Goal: Task Accomplishment & Management: Complete application form

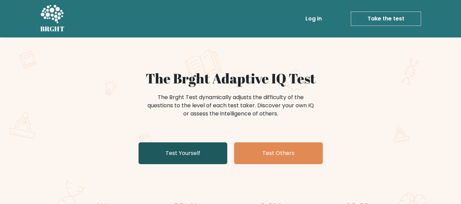
click at [177, 162] on link "Test Yourself" at bounding box center [182, 153] width 89 height 22
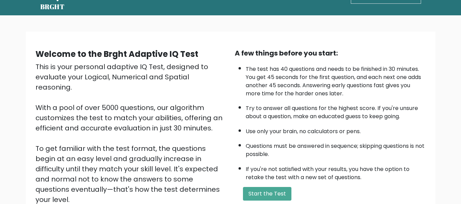
scroll to position [34, 0]
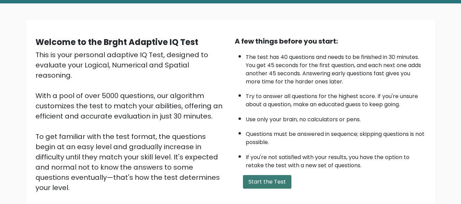
click at [280, 176] on button "Start the Test" at bounding box center [267, 182] width 48 height 14
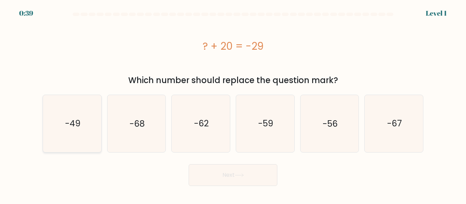
click at [66, 114] on icon "-49" at bounding box center [72, 123] width 57 height 57
click at [233, 104] on input "a. -49" at bounding box center [233, 103] width 0 height 2
radio input "true"
click at [228, 182] on button "Next" at bounding box center [233, 175] width 89 height 22
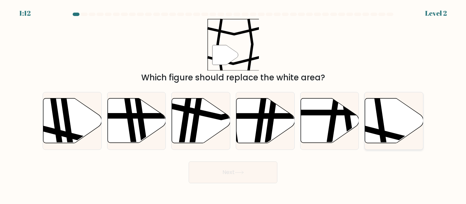
click at [378, 125] on icon at bounding box center [381, 97] width 9 height 117
click at [233, 104] on input "f." at bounding box center [233, 103] width 0 height 2
radio input "true"
click at [251, 176] on button "Next" at bounding box center [233, 173] width 89 height 22
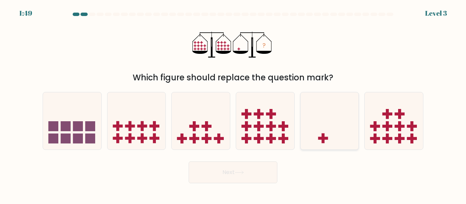
click at [323, 130] on icon at bounding box center [329, 121] width 58 height 48
click at [233, 104] on input "e." at bounding box center [233, 103] width 0 height 2
radio input "true"
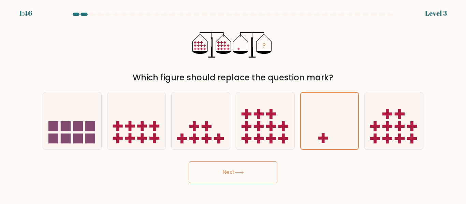
click at [240, 175] on button "Next" at bounding box center [233, 173] width 89 height 22
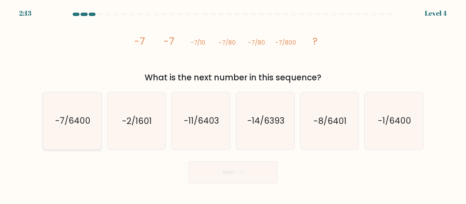
click at [84, 124] on text "-7/6400" at bounding box center [72, 121] width 35 height 12
click at [233, 104] on input "a. -7/6400" at bounding box center [233, 103] width 0 height 2
radio input "true"
click at [219, 172] on button "Next" at bounding box center [233, 173] width 89 height 22
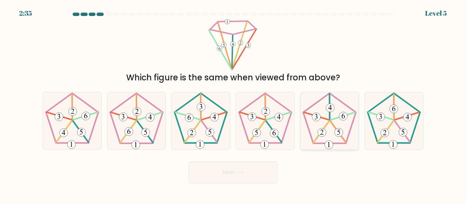
click at [318, 138] on icon at bounding box center [329, 120] width 57 height 57
click at [233, 104] on input "e." at bounding box center [233, 103] width 0 height 2
radio input "true"
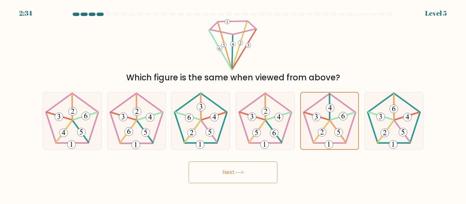
click at [249, 172] on button "Next" at bounding box center [233, 173] width 89 height 22
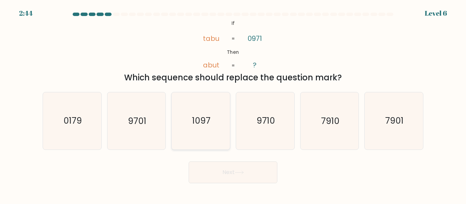
click at [200, 127] on text "1097" at bounding box center [201, 121] width 18 height 12
click at [233, 104] on input "c. 1097" at bounding box center [233, 103] width 0 height 2
radio input "true"
click at [251, 176] on button "Next" at bounding box center [233, 173] width 89 height 22
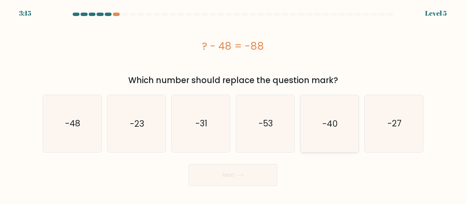
click at [316, 127] on icon "-40" at bounding box center [329, 123] width 57 height 57
click at [233, 104] on input "e. -40" at bounding box center [233, 103] width 0 height 2
radio input "true"
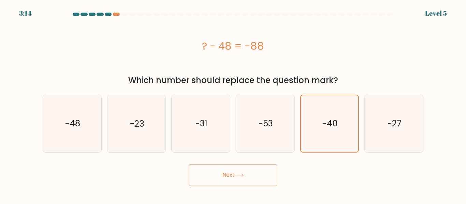
click at [252, 171] on button "Next" at bounding box center [233, 175] width 89 height 22
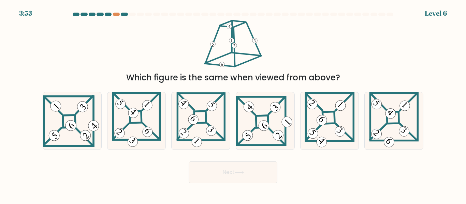
drag, startPoint x: 200, startPoint y: 35, endPoint x: 249, endPoint y: 44, distance: 49.8
click at [249, 44] on div "Which figure is the same when viewed from above?" at bounding box center [233, 51] width 389 height 65
click at [398, 114] on 273 at bounding box center [393, 118] width 12 height 12
click at [233, 104] on input "f." at bounding box center [233, 103] width 0 height 2
radio input "true"
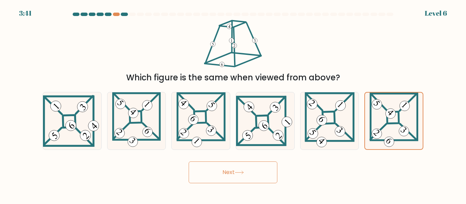
click at [251, 167] on button "Next" at bounding box center [233, 173] width 89 height 22
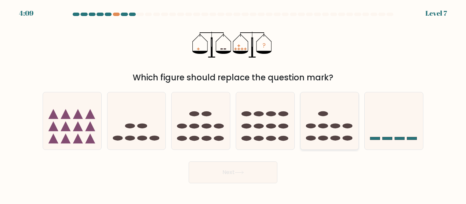
click at [325, 126] on ellipse at bounding box center [323, 126] width 10 height 5
click at [233, 104] on input "e." at bounding box center [233, 103] width 0 height 2
radio input "true"
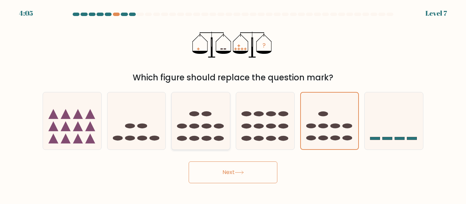
click at [212, 131] on icon at bounding box center [200, 121] width 58 height 48
click at [233, 104] on input "c." at bounding box center [233, 103] width 0 height 2
radio input "true"
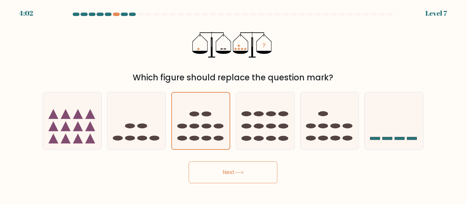
click at [250, 170] on button "Next" at bounding box center [233, 173] width 89 height 22
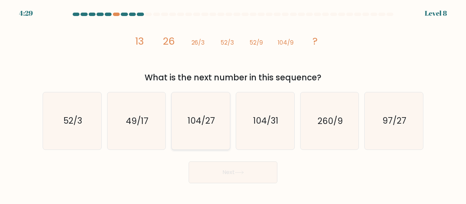
click at [221, 125] on icon "104/27" at bounding box center [200, 120] width 57 height 57
click at [233, 104] on input "c. 104/27" at bounding box center [233, 103] width 0 height 2
radio input "true"
click at [240, 202] on body "4:28 Level 8" at bounding box center [233, 117] width 466 height 235
click at [264, 175] on button "Next" at bounding box center [233, 173] width 89 height 22
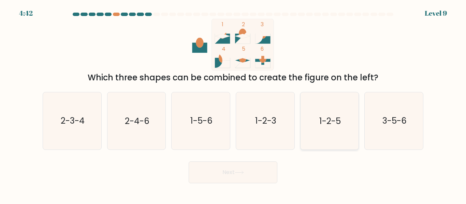
click at [321, 116] on text "1-2-5" at bounding box center [329, 121] width 21 height 12
click at [233, 104] on input "e. 1-2-5" at bounding box center [233, 103] width 0 height 2
radio input "true"
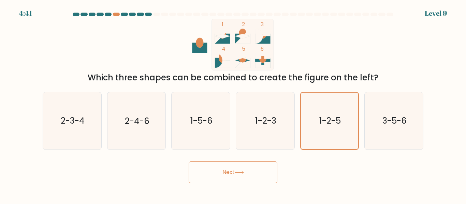
click at [219, 186] on body "4:41 Level 9" at bounding box center [233, 117] width 466 height 235
click at [225, 176] on button "Next" at bounding box center [233, 173] width 89 height 22
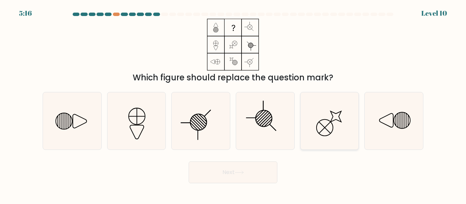
drag, startPoint x: 349, startPoint y: 105, endPoint x: 333, endPoint y: 120, distance: 22.2
click at [348, 105] on icon at bounding box center [329, 120] width 57 height 57
click at [233, 104] on input "e." at bounding box center [233, 103] width 0 height 2
radio input "true"
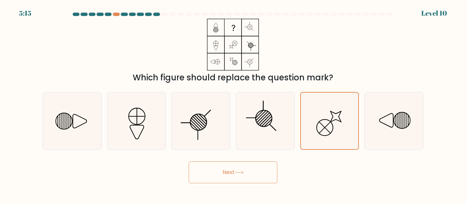
click at [204, 180] on button "Next" at bounding box center [233, 173] width 89 height 22
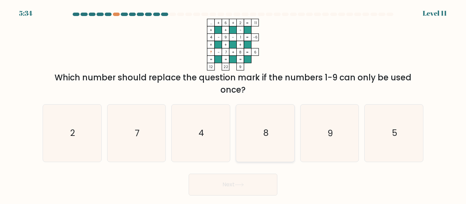
drag, startPoint x: 256, startPoint y: 119, endPoint x: 262, endPoint y: 117, distance: 6.4
click at [257, 118] on icon "8" at bounding box center [265, 133] width 57 height 57
click at [233, 104] on input "d. 8" at bounding box center [233, 103] width 0 height 2
radio input "true"
click at [391, 122] on icon "5" at bounding box center [393, 133] width 57 height 57
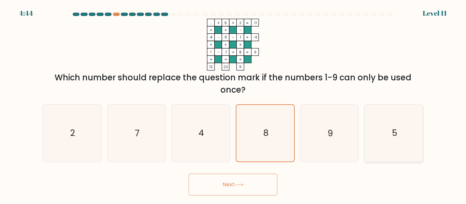
click at [233, 104] on input "f. 5" at bounding box center [233, 103] width 0 height 2
radio input "true"
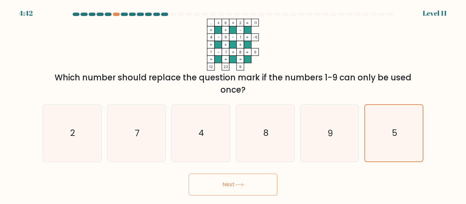
click at [245, 189] on button "Next" at bounding box center [233, 185] width 89 height 22
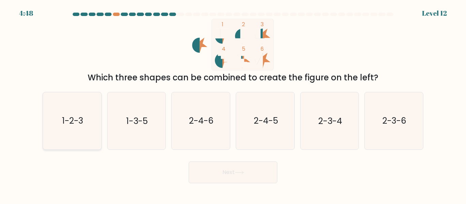
click at [86, 111] on icon "1-2-3" at bounding box center [72, 120] width 57 height 57
click at [233, 104] on input "a. 1-2-3" at bounding box center [233, 103] width 0 height 2
radio input "true"
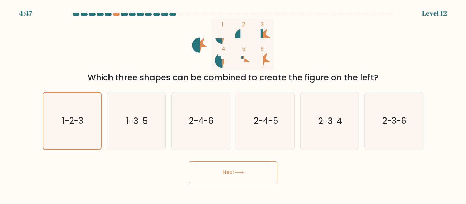
click at [238, 176] on button "Next" at bounding box center [233, 173] width 89 height 22
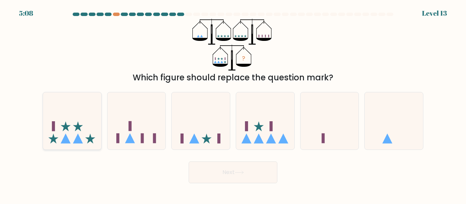
click at [88, 127] on icon at bounding box center [72, 121] width 58 height 48
click at [233, 104] on input "a." at bounding box center [233, 103] width 0 height 2
radio input "true"
click at [256, 173] on button "Next" at bounding box center [233, 173] width 89 height 22
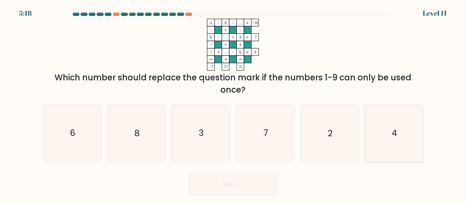
click at [390, 130] on icon "4" at bounding box center [393, 133] width 57 height 57
click at [233, 104] on input "f. 4" at bounding box center [233, 103] width 0 height 2
radio input "true"
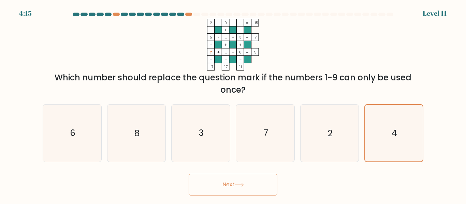
click at [265, 186] on button "Next" at bounding box center [233, 185] width 89 height 22
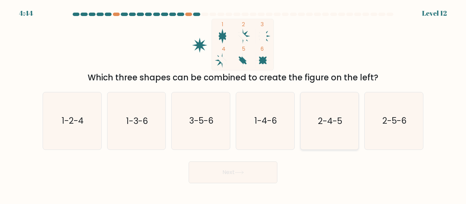
click at [334, 129] on icon "2-4-5" at bounding box center [329, 120] width 57 height 57
click at [233, 104] on input "e. 2-4-5" at bounding box center [233, 103] width 0 height 2
radio input "true"
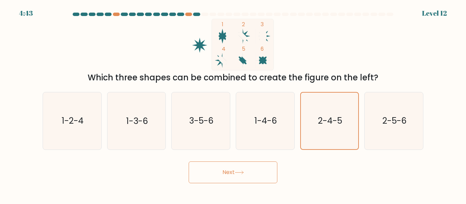
click at [251, 179] on button "Next" at bounding box center [233, 173] width 89 height 22
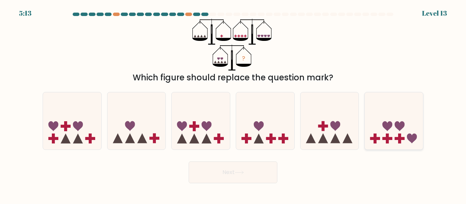
click at [386, 121] on icon at bounding box center [393, 121] width 58 height 48
click at [233, 104] on input "f." at bounding box center [233, 103] width 0 height 2
radio input "true"
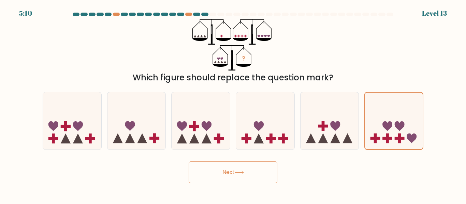
click at [259, 171] on button "Next" at bounding box center [233, 173] width 89 height 22
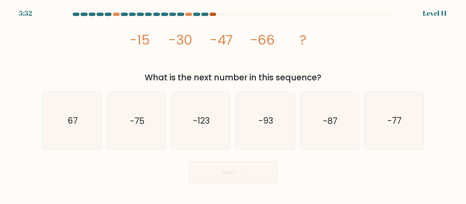
click at [212, 15] on div at bounding box center [212, 14] width 7 height 3
click at [188, 12] on div "5:50 Level 11" at bounding box center [233, 9] width 466 height 18
drag, startPoint x: 111, startPoint y: 36, endPoint x: 336, endPoint y: 74, distance: 228.8
click at [336, 74] on div "image/svg+xml -15 -30 -47 -66 ? What is the next number in this sequence?" at bounding box center [233, 51] width 389 height 65
copy div "-15 -30 -47 -66 ? What is the next number in this sequence?"
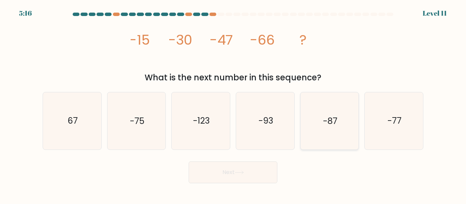
click at [346, 123] on icon "-87" at bounding box center [329, 120] width 57 height 57
click at [233, 104] on input "e. -87" at bounding box center [233, 103] width 0 height 2
radio input "true"
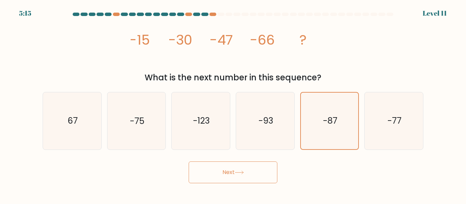
click at [254, 177] on button "Next" at bounding box center [233, 173] width 89 height 22
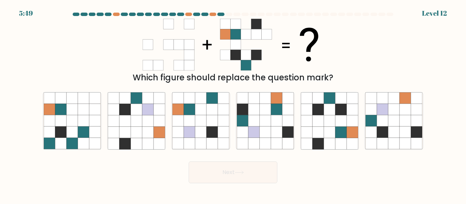
drag, startPoint x: 138, startPoint y: 22, endPoint x: 335, endPoint y: 78, distance: 204.6
click at [335, 78] on div "Which figure should replace the question mark?" at bounding box center [233, 51] width 389 height 65
click at [354, 75] on div "Which figure should replace the question mark?" at bounding box center [233, 78] width 372 height 12
click at [319, 137] on icon at bounding box center [317, 132] width 11 height 11
click at [233, 104] on input "e." at bounding box center [233, 103] width 0 height 2
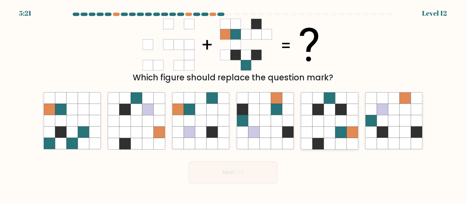
radio input "true"
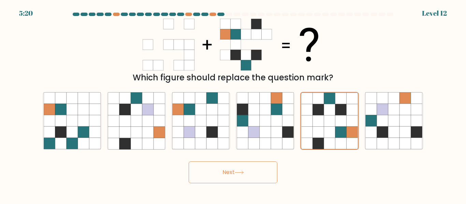
click at [251, 172] on button "Next" at bounding box center [233, 173] width 89 height 22
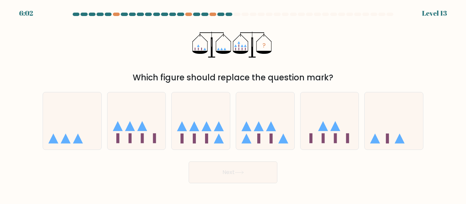
click at [208, 14] on at bounding box center [233, 14] width 322 height 3
click at [204, 14] on div at bounding box center [204, 14] width 7 height 3
click at [208, 14] on at bounding box center [233, 14] width 322 height 3
click at [211, 14] on div at bounding box center [212, 14] width 7 height 3
click at [217, 137] on icon at bounding box center [219, 139] width 10 height 10
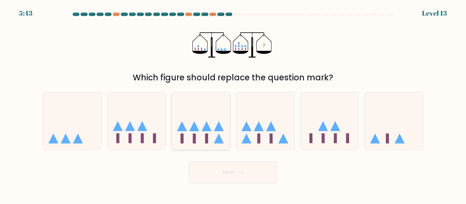
click at [233, 104] on input "c." at bounding box center [233, 103] width 0 height 2
radio input "true"
click at [247, 167] on button "Next" at bounding box center [233, 173] width 89 height 22
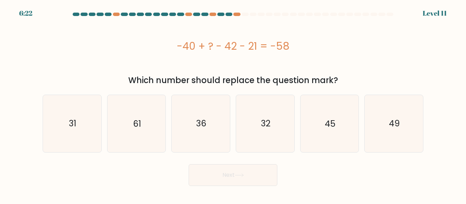
drag, startPoint x: 169, startPoint y: 44, endPoint x: 341, endPoint y: 44, distance: 171.5
click at [345, 44] on div "-40 + ? - 42 - 21 = -58" at bounding box center [233, 46] width 380 height 15
drag, startPoint x: 193, startPoint y: 60, endPoint x: 187, endPoint y: 61, distance: 5.8
click at [193, 60] on div "-40 + ? - 42 - 21 = -58" at bounding box center [233, 46] width 380 height 55
click at [172, 50] on div "-40 + ? - 42 - 21 = -58" at bounding box center [233, 46] width 380 height 15
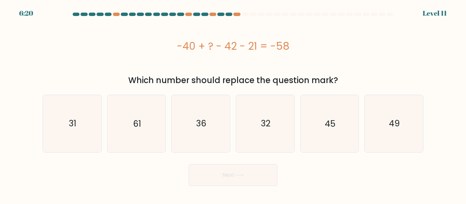
drag, startPoint x: 165, startPoint y: 40, endPoint x: 275, endPoint y: 78, distance: 116.7
click at [375, 86] on div "-40 + ? - 42 - 21 = -58 Which number should replace the question mark?" at bounding box center [233, 53] width 389 height 68
copy div "-40 + ? - 42 - 21 = -58 Which number should replace the question mark?"
click at [342, 132] on icon "45" at bounding box center [329, 123] width 57 height 57
click at [233, 104] on input "e. 45" at bounding box center [233, 103] width 0 height 2
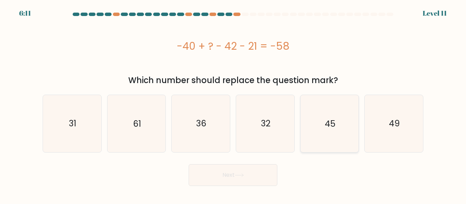
radio input "true"
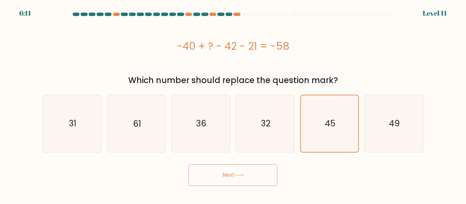
click at [257, 172] on button "Next" at bounding box center [233, 175] width 89 height 22
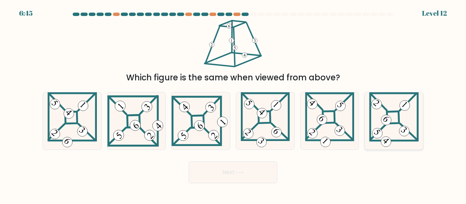
click at [388, 126] on icon at bounding box center [394, 120] width 50 height 57
click at [233, 104] on input "f." at bounding box center [233, 103] width 0 height 2
radio input "true"
click at [272, 175] on button "Next" at bounding box center [233, 173] width 89 height 22
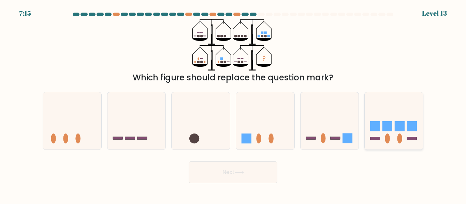
click at [397, 134] on icon at bounding box center [393, 121] width 58 height 48
click at [233, 104] on input "f." at bounding box center [233, 103] width 0 height 2
radio input "true"
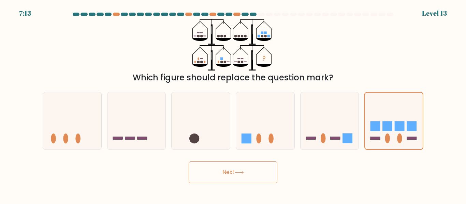
click at [228, 171] on button "Next" at bounding box center [233, 173] width 89 height 22
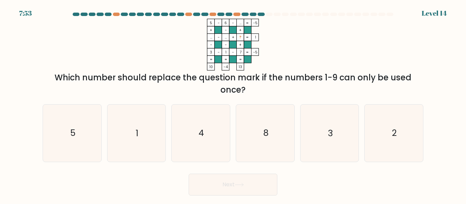
click at [225, 39] on tspan "..." at bounding box center [226, 37] width 2 height 5
drag, startPoint x: 225, startPoint y: 39, endPoint x: 231, endPoint y: 67, distance: 29.6
click at [231, 67] on icon "5 - 6 - ... -5 + - + ... - ... + ? 1 - - + 3 - 1 - 7 = -5 = = = = 10 -4 13 =" at bounding box center [233, 45] width 205 height 52
click at [284, 59] on icon "5 - 6 - ... -5 + - + ... - ... + ? 1 - - + 3 - 1 - 7 = -5 = = = = 10 -4 13 =" at bounding box center [233, 45] width 205 height 52
click at [328, 145] on icon "3" at bounding box center [329, 133] width 57 height 57
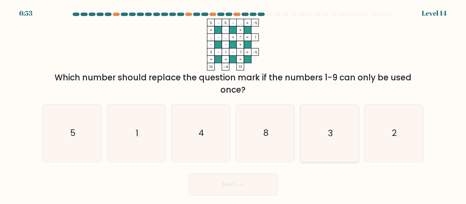
click at [233, 104] on input "e. 3" at bounding box center [233, 103] width 0 height 2
radio input "true"
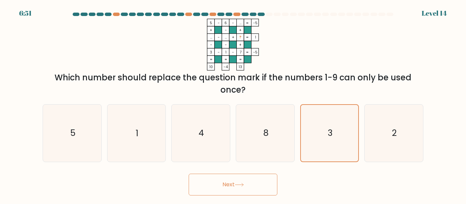
click at [239, 181] on button "Next" at bounding box center [233, 185] width 89 height 22
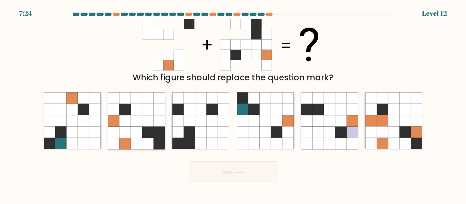
click at [147, 121] on icon at bounding box center [147, 120] width 11 height 11
click at [233, 104] on input "b." at bounding box center [233, 103] width 0 height 2
radio input "true"
click at [225, 161] on div "Next" at bounding box center [233, 170] width 389 height 25
click at [225, 172] on button "Next" at bounding box center [233, 173] width 89 height 22
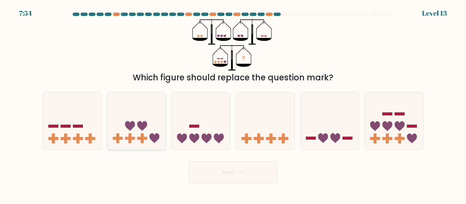
click at [137, 128] on icon at bounding box center [136, 121] width 58 height 48
click at [233, 104] on input "b." at bounding box center [233, 103] width 0 height 2
radio input "true"
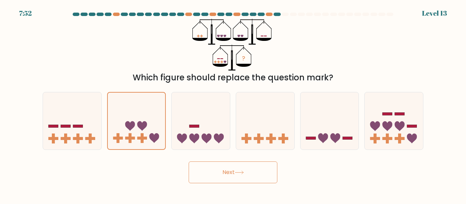
click at [219, 172] on button "Next" at bounding box center [233, 173] width 89 height 22
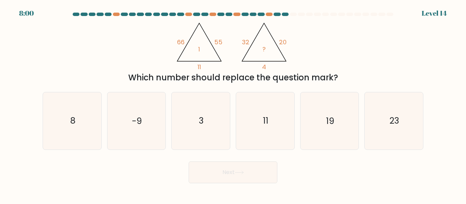
drag, startPoint x: 169, startPoint y: 32, endPoint x: 347, endPoint y: 84, distance: 186.0
click at [347, 84] on div "@import url('https://fonts.googleapis.com/css?family=Abril+Fatface:400,100,100i…" at bounding box center [233, 51] width 389 height 65
copy div "66 55 11 1 @import url('https://fonts.googleapis.com/css?family=Abril+Fatface:4…"
click at [299, 43] on div "@import url('https://fonts.googleapis.com/css?family=Abril+Fatface:400,100,100i…" at bounding box center [233, 51] width 389 height 65
click at [129, 116] on icon "-9" at bounding box center [136, 120] width 57 height 57
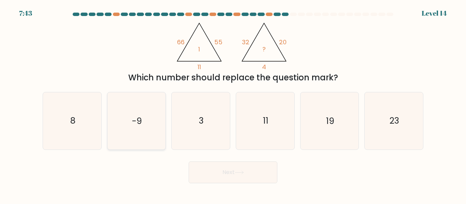
click at [233, 104] on input "b. -9" at bounding box center [233, 103] width 0 height 2
radio input "true"
click at [204, 172] on button "Next" at bounding box center [233, 173] width 89 height 22
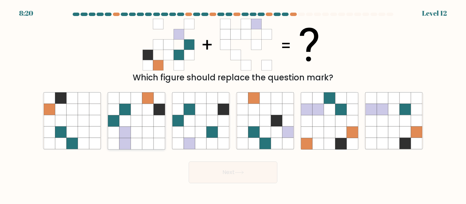
click at [150, 129] on icon at bounding box center [147, 132] width 11 height 11
click at [233, 104] on input "b." at bounding box center [233, 103] width 0 height 2
radio input "true"
click at [252, 180] on button "Next" at bounding box center [233, 173] width 89 height 22
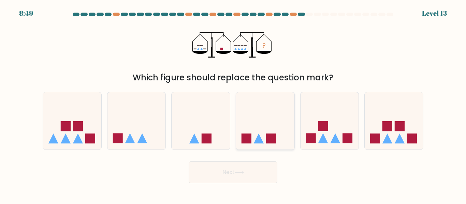
click at [264, 126] on icon at bounding box center [265, 121] width 58 height 48
click at [233, 104] on input "d." at bounding box center [233, 103] width 0 height 2
radio input "true"
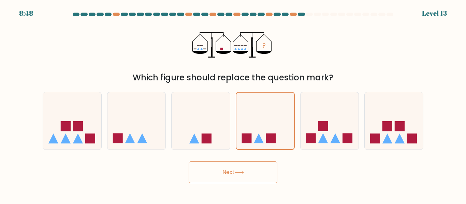
click at [236, 174] on button "Next" at bounding box center [233, 173] width 89 height 22
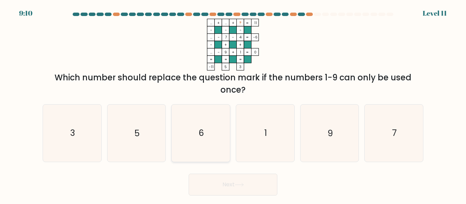
click at [191, 127] on icon "6" at bounding box center [200, 133] width 57 height 57
click at [233, 104] on input "c. 6" at bounding box center [233, 103] width 0 height 2
radio input "true"
click at [243, 191] on button "Next" at bounding box center [233, 185] width 89 height 22
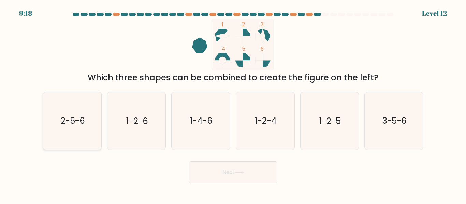
click at [87, 122] on icon "2-5-6" at bounding box center [72, 120] width 57 height 57
click at [233, 104] on input "a. 2-5-6" at bounding box center [233, 103] width 0 height 2
radio input "true"
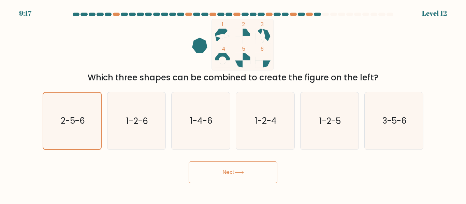
click at [202, 171] on button "Next" at bounding box center [233, 173] width 89 height 22
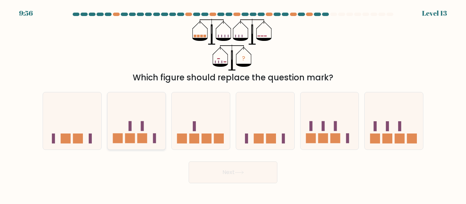
click at [125, 133] on icon at bounding box center [136, 121] width 58 height 48
click at [233, 104] on input "b." at bounding box center [233, 103] width 0 height 2
radio input "true"
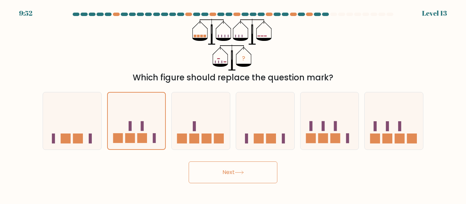
click at [253, 169] on button "Next" at bounding box center [233, 173] width 89 height 22
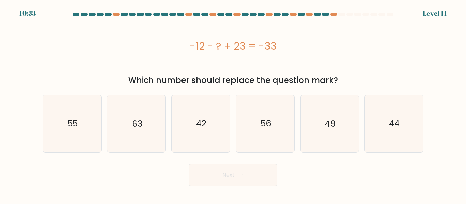
drag, startPoint x: 177, startPoint y: 43, endPoint x: 340, endPoint y: 87, distance: 169.1
click at [340, 87] on div "-12 - ? + 23 = -33 Which number should replace the question mark?" at bounding box center [233, 53] width 389 height 68
copy div "-12 - ? + 23 = -33 Which number should replace the question mark?"
click at [418, 121] on icon "44" at bounding box center [393, 123] width 57 height 57
click at [233, 104] on input "f. 44" at bounding box center [233, 103] width 0 height 2
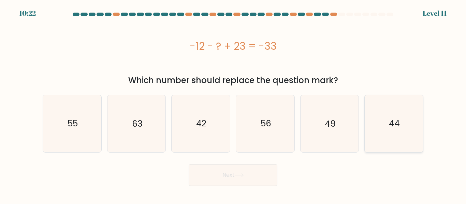
radio input "true"
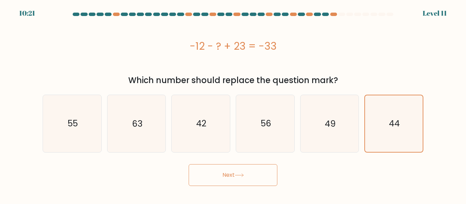
click at [257, 174] on button "Next" at bounding box center [233, 175] width 89 height 22
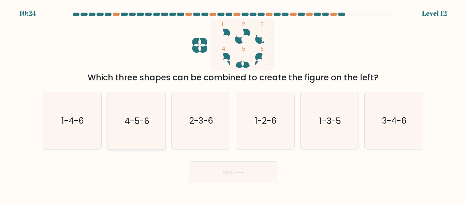
click at [133, 122] on text "4-5-6" at bounding box center [136, 121] width 25 height 12
click at [233, 104] on input "b. 4-5-6" at bounding box center [233, 103] width 0 height 2
radio input "true"
click at [258, 170] on button "Next" at bounding box center [233, 173] width 89 height 22
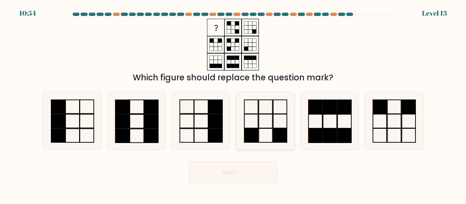
click at [252, 141] on rect at bounding box center [251, 136] width 14 height 14
click at [233, 104] on input "d." at bounding box center [233, 103] width 0 height 2
radio input "true"
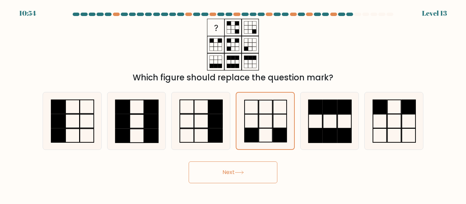
click at [240, 176] on button "Next" at bounding box center [233, 173] width 89 height 22
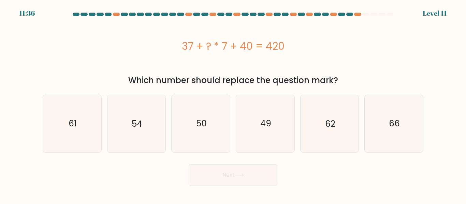
drag, startPoint x: 175, startPoint y: 47, endPoint x: 270, endPoint y: 45, distance: 94.8
click at [349, 65] on div "37 + ? * 7 + 40 = 420" at bounding box center [233, 46] width 380 height 55
copy div "37 + ? * 7 + 40 = 420"
click at [265, 120] on text "49" at bounding box center [265, 124] width 11 height 12
click at [233, 104] on input "d. 49" at bounding box center [233, 103] width 0 height 2
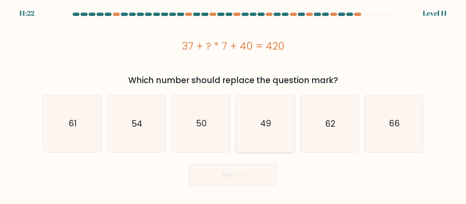
radio input "true"
click at [255, 180] on button "Next" at bounding box center [233, 175] width 89 height 22
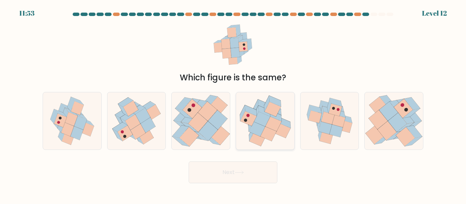
click at [278, 122] on icon at bounding box center [273, 124] width 16 height 15
click at [233, 104] on input "d." at bounding box center [233, 103] width 0 height 2
radio input "true"
click at [252, 182] on button "Next" at bounding box center [233, 173] width 89 height 22
click at [253, 175] on button "Next" at bounding box center [233, 173] width 89 height 22
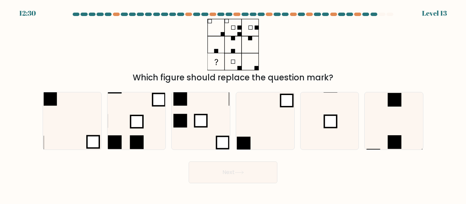
click at [229, 63] on icon at bounding box center [233, 45] width 86 height 52
click at [234, 62] on rect at bounding box center [233, 62] width 4 height 4
click at [235, 61] on icon at bounding box center [233, 45] width 86 height 52
click at [242, 59] on icon at bounding box center [233, 45] width 86 height 52
click at [255, 56] on icon at bounding box center [233, 45] width 86 height 52
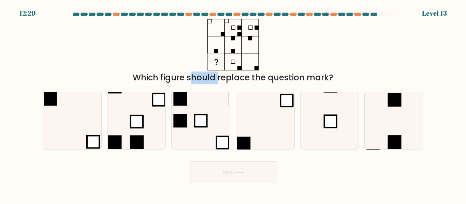
drag, startPoint x: 255, startPoint y: 56, endPoint x: 315, endPoint y: 67, distance: 61.7
click at [255, 56] on icon at bounding box center [233, 45] width 86 height 52
click at [250, 139] on rect at bounding box center [244, 144] width 14 height 14
click at [233, 104] on input "d." at bounding box center [233, 103] width 0 height 2
radio input "true"
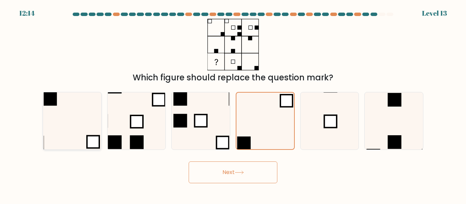
click at [64, 135] on icon at bounding box center [72, 120] width 57 height 57
click at [233, 104] on input "a." at bounding box center [233, 103] width 0 height 2
radio input "true"
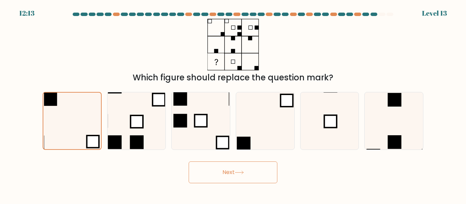
click at [241, 175] on button "Next" at bounding box center [233, 173] width 89 height 22
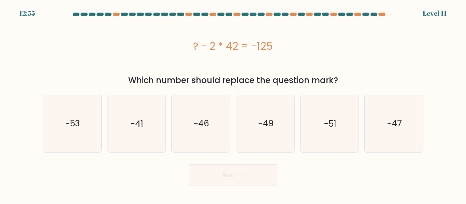
drag, startPoint x: 180, startPoint y: 41, endPoint x: 350, endPoint y: 40, distance: 170.1
click at [391, 28] on div "? - 2 * 42 = -125" at bounding box center [233, 46] width 380 height 55
copy div "? - 2 * 42 = -125"
click at [148, 133] on icon "-41" at bounding box center [136, 123] width 57 height 57
click at [233, 104] on input "b. -41" at bounding box center [233, 103] width 0 height 2
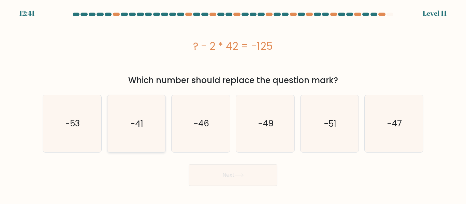
radio input "true"
click at [221, 176] on button "Next" at bounding box center [233, 175] width 89 height 22
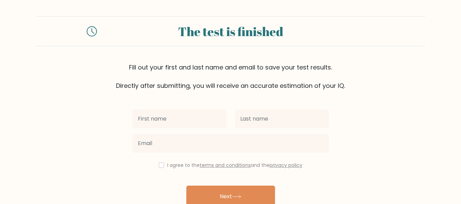
click at [180, 115] on input "text" at bounding box center [179, 118] width 94 height 19
type input "K"
type input "Kirsten Chloe"
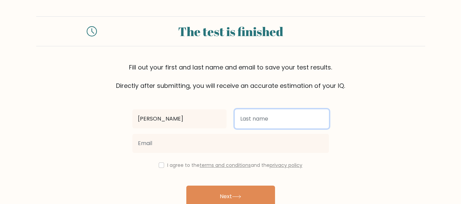
click at [266, 121] on input "text" at bounding box center [282, 118] width 94 height 19
type input "Andes"
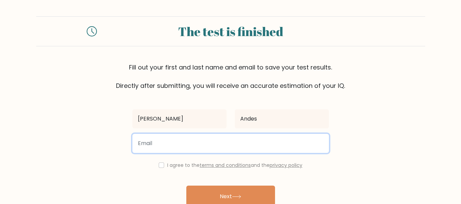
click at [177, 151] on input "email" at bounding box center [230, 143] width 196 height 19
type input "kirstenchloed.andes@gmail.com"
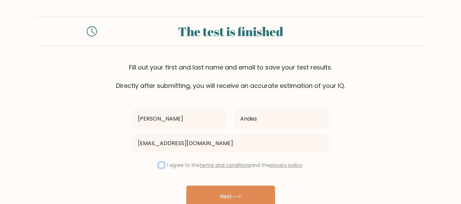
click at [160, 167] on input "checkbox" at bounding box center [161, 165] width 5 height 5
checkbox input "true"
click at [236, 191] on button "Next" at bounding box center [230, 197] width 89 height 22
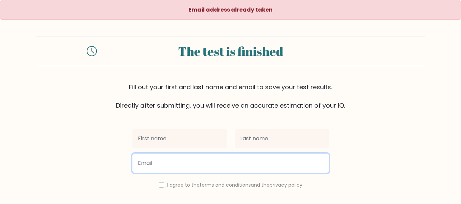
click at [173, 161] on input "email" at bounding box center [230, 163] width 196 height 19
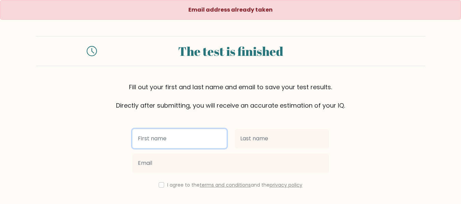
click at [201, 147] on input "text" at bounding box center [179, 138] width 94 height 19
click at [156, 140] on input "kirstenchloed.an" at bounding box center [179, 138] width 94 height 19
click at [174, 140] on input "kirsten chloed.an" at bounding box center [179, 138] width 94 height 19
click at [185, 138] on input "kirsten chloe d.an" at bounding box center [179, 138] width 94 height 19
drag, startPoint x: 187, startPoint y: 139, endPoint x: 173, endPoint y: 139, distance: 14.3
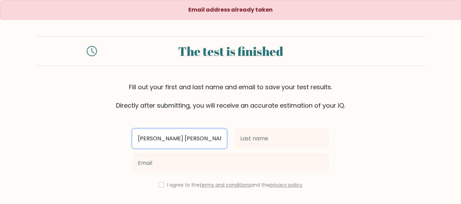
click at [173, 139] on input "kirsten chloe d.an" at bounding box center [179, 138] width 94 height 19
type input "[PERSON_NAME]"
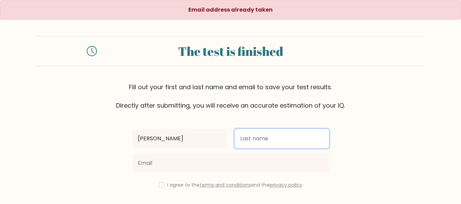
click at [262, 145] on input "text" at bounding box center [282, 138] width 94 height 19
type input "andes"
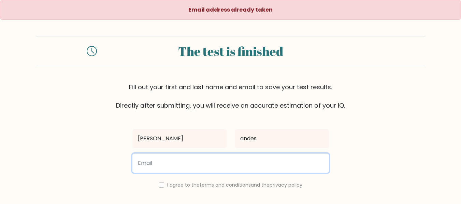
click at [247, 163] on input "email" at bounding box center [230, 163] width 196 height 19
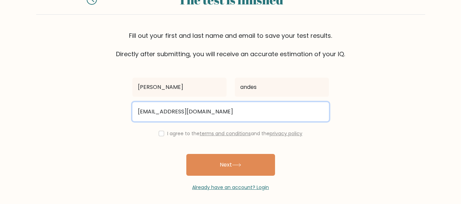
scroll to position [55, 0]
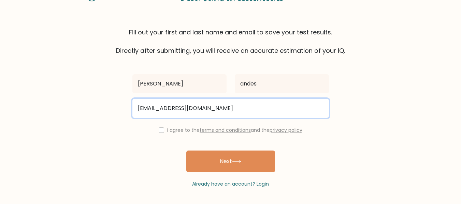
type input "kirstenchloed.andes@gmail.com"
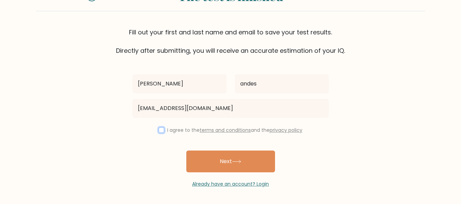
click at [159, 128] on input "checkbox" at bounding box center [161, 129] width 5 height 5
checkbox input "true"
click at [206, 162] on button "Next" at bounding box center [230, 162] width 89 height 22
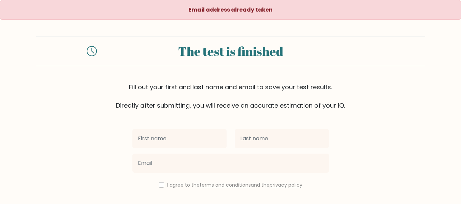
drag, startPoint x: 185, startPoint y: 145, endPoint x: 189, endPoint y: 139, distance: 6.5
click at [185, 145] on input "text" at bounding box center [179, 138] width 94 height 19
type input "[PERSON_NAME]"
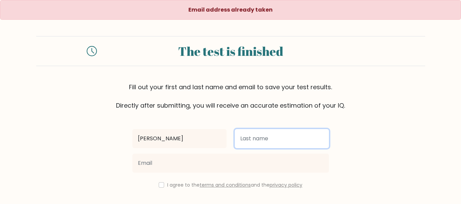
click at [275, 132] on input "text" at bounding box center [282, 138] width 94 height 19
type input "andes"
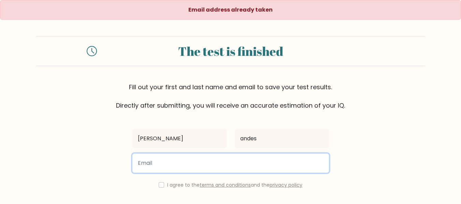
click at [302, 162] on input "email" at bounding box center [230, 163] width 196 height 19
click at [208, 168] on input "email" at bounding box center [230, 163] width 196 height 19
paste input "domalinaandes.kirstenchloe@gmail.com"
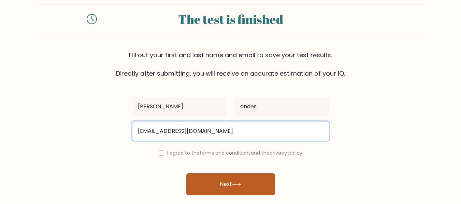
scroll to position [55, 0]
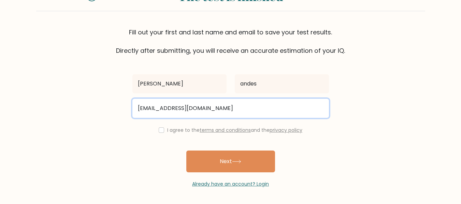
type input "domalinaandes.kirstenchloe@gmail.com"
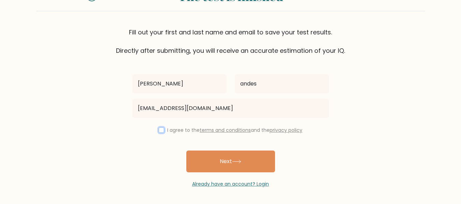
click at [162, 132] on input "checkbox" at bounding box center [161, 129] width 5 height 5
checkbox input "true"
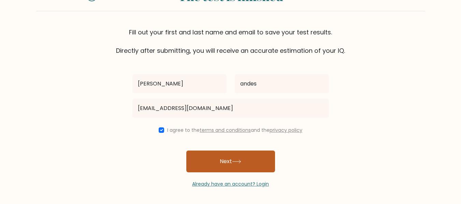
click at [226, 161] on button "Next" at bounding box center [230, 162] width 89 height 22
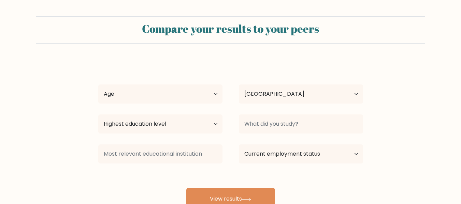
select select "PH"
click at [193, 94] on select "Age Under 18 years old 18-24 years old 25-34 years old 35-44 years old 45-54 ye…" at bounding box center [160, 94] width 124 height 19
select select "25_34"
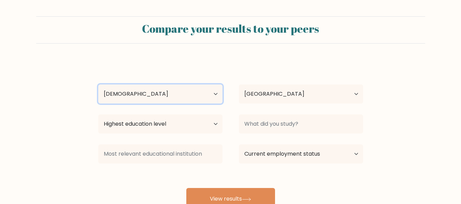
click at [98, 85] on select "Age Under 18 years old 18-24 years old 25-34 years old 35-44 years old 45-54 ye…" at bounding box center [160, 94] width 124 height 19
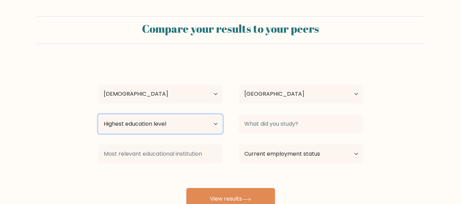
click at [178, 130] on select "Highest education level No schooling Primary Lower Secondary Upper Secondary Oc…" at bounding box center [160, 124] width 124 height 19
select select "upper_secondary"
click at [98, 115] on select "Highest education level No schooling Primary Lower Secondary Upper Secondary Oc…" at bounding box center [160, 124] width 124 height 19
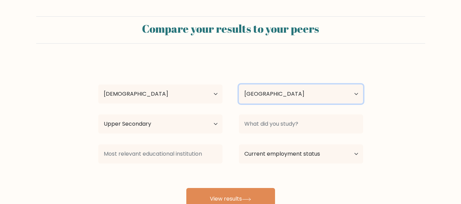
click at [248, 98] on select "Country Afghanistan Albania Algeria American Samoa Andorra Angola Anguilla Anta…" at bounding box center [301, 94] width 124 height 19
click at [239, 85] on select "Country Afghanistan Albania Algeria American Samoa Andorra Angola Anguilla Anta…" at bounding box center [301, 94] width 124 height 19
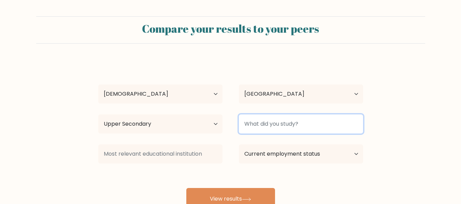
click at [272, 115] on input at bounding box center [301, 124] width 124 height 19
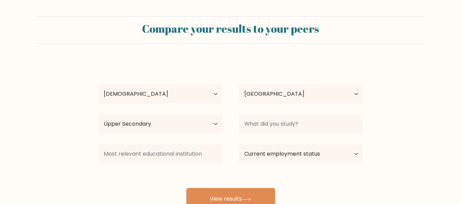
click at [316, 137] on div "kirsten chloe andes Age Under 18 years old 18-24 years old 25-34 years old 35-4…" at bounding box center [230, 135] width 273 height 150
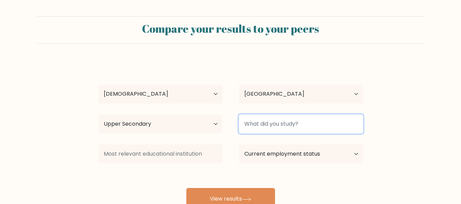
click at [304, 124] on input at bounding box center [301, 124] width 124 height 19
type input "abm"
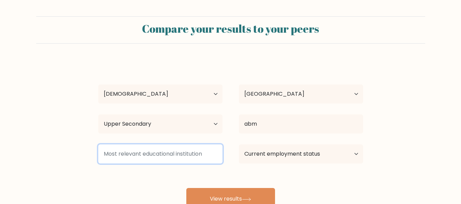
click at [148, 149] on input at bounding box center [160, 154] width 124 height 19
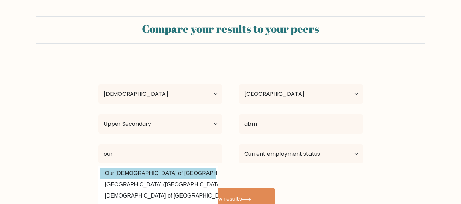
click at [150, 172] on option "Our Lady of Fatima University (Philippines)" at bounding box center [158, 173] width 116 height 11
type input "Our Lady of Fatima University"
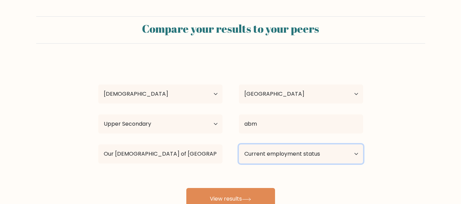
click at [273, 152] on select "Current employment status Employed Student Retired Other / prefer not to answer" at bounding box center [301, 154] width 124 height 19
select select "student"
click at [239, 145] on select "Current employment status Employed Student Retired Other / prefer not to answer" at bounding box center [301, 154] width 124 height 19
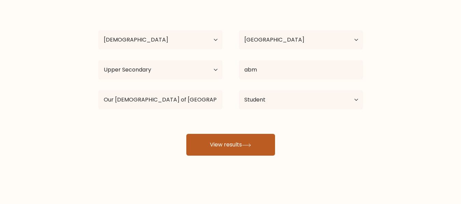
click at [252, 151] on button "View results" at bounding box center [230, 145] width 89 height 22
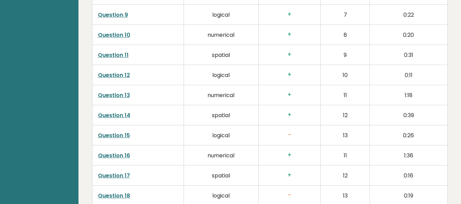
scroll to position [1330, 0]
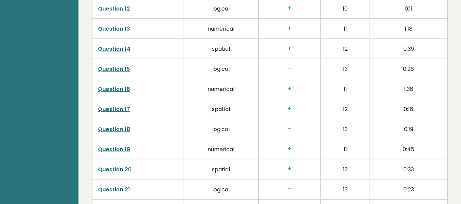
click at [283, 125] on h3 "-" at bounding box center [289, 128] width 51 height 7
click at [289, 125] on h3 "-" at bounding box center [289, 128] width 51 height 7
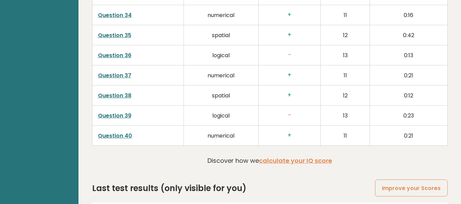
scroll to position [1789, 0]
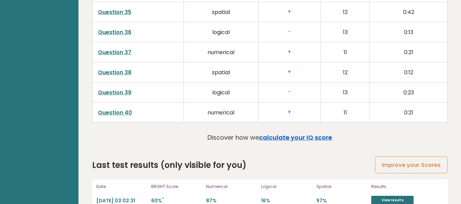
click at [298, 133] on link "calculate your IQ score" at bounding box center [295, 137] width 73 height 9
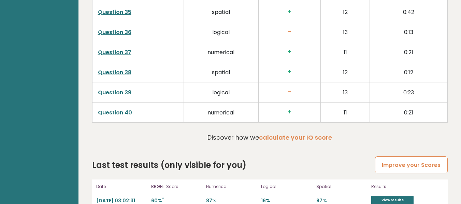
click at [415, 156] on link "Improve your Scores" at bounding box center [411, 164] width 72 height 17
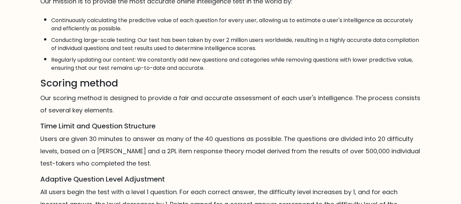
scroll to position [525, 0]
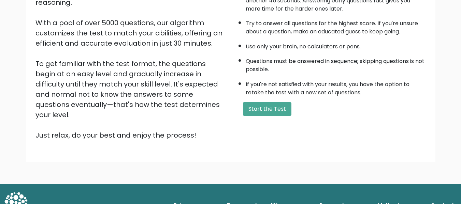
scroll to position [108, 0]
